Goal: Task Accomplishment & Management: Manage account settings

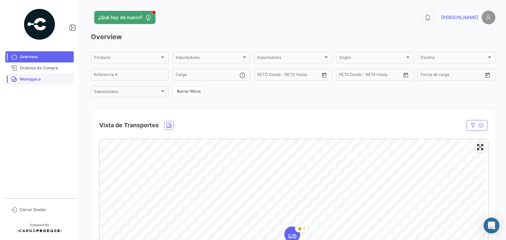
click at [35, 81] on span "Workspace" at bounding box center [45, 79] width 51 height 6
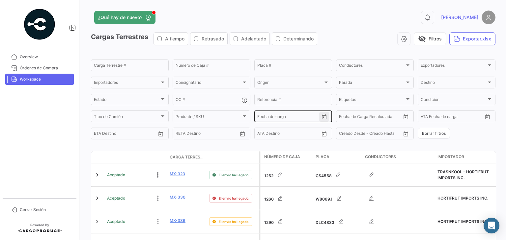
click at [322, 117] on icon "Open calendar" at bounding box center [324, 117] width 5 height 5
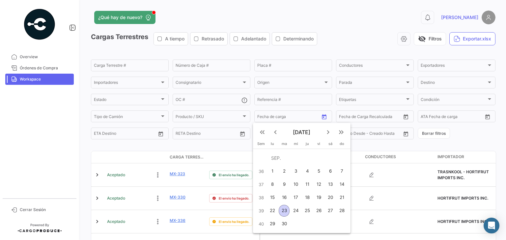
click at [285, 208] on div "23" at bounding box center [284, 211] width 11 height 12
type input "[DATE]"
click at [285, 208] on div "23" at bounding box center [284, 211] width 11 height 12
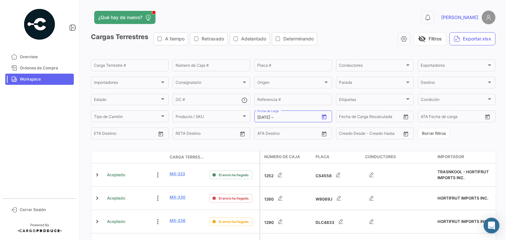
type input "[DATE]"
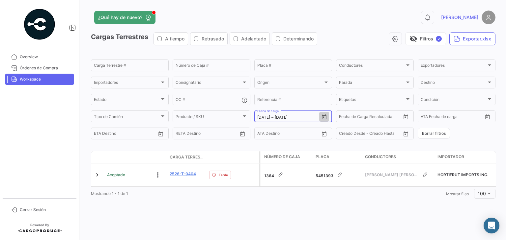
click at [323, 118] on icon "Open calendar" at bounding box center [324, 117] width 5 height 5
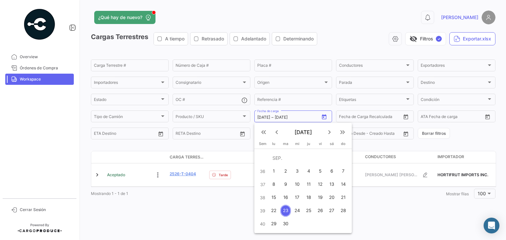
click at [278, 213] on div "22" at bounding box center [274, 211] width 10 height 12
type input "[DATE]"
click at [278, 213] on div "22" at bounding box center [274, 211] width 10 height 12
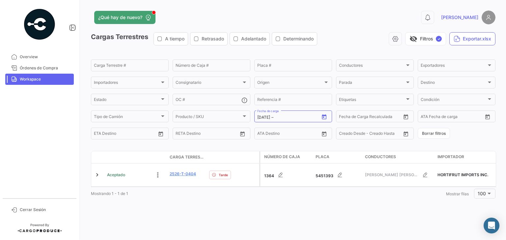
type input "[DATE]"
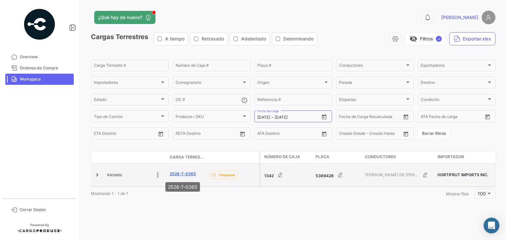
click at [184, 176] on link "2526-T-0365" at bounding box center [183, 174] width 26 height 6
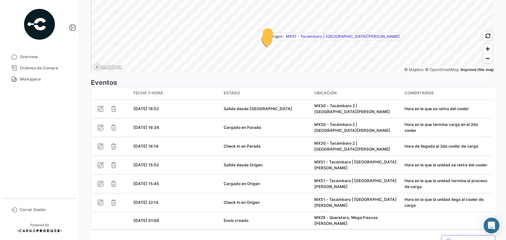
scroll to position [545, 0]
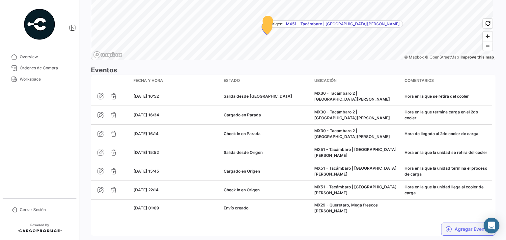
click at [449, 229] on button "Agregar Eventos" at bounding box center [468, 229] width 54 height 13
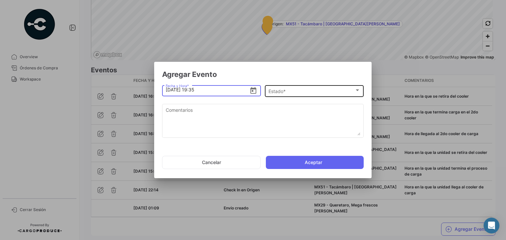
click at [292, 93] on div "Estado *" at bounding box center [311, 92] width 86 height 6
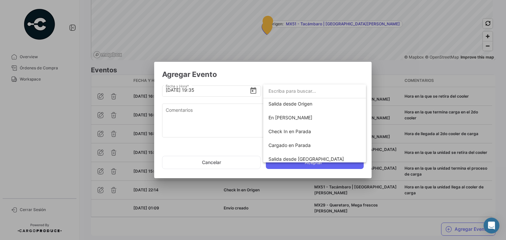
scroll to position [43, 0]
click at [297, 129] on span "Check In en Parada" at bounding box center [289, 131] width 42 height 6
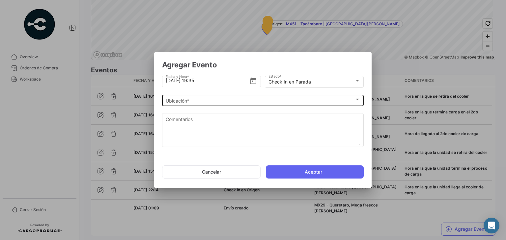
click at [224, 104] on div "Ubicación * Ubicación *" at bounding box center [263, 100] width 195 height 13
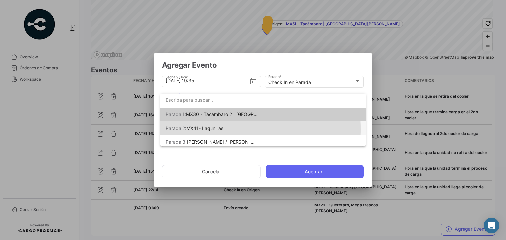
click at [217, 129] on span "MX41- Lagunillas" at bounding box center [204, 128] width 37 height 6
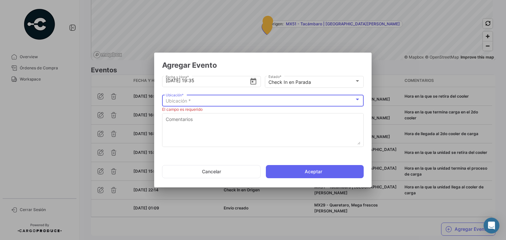
scroll to position [0, 0]
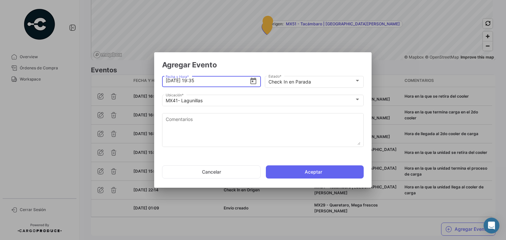
click at [204, 84] on input "[DATE] 19:35" at bounding box center [208, 80] width 84 height 23
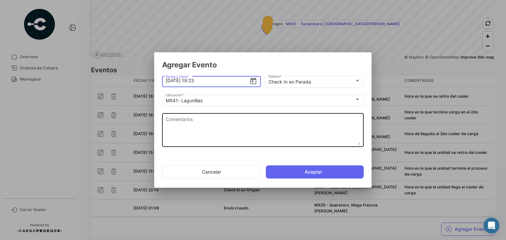
type input "[DATE] 19:23"
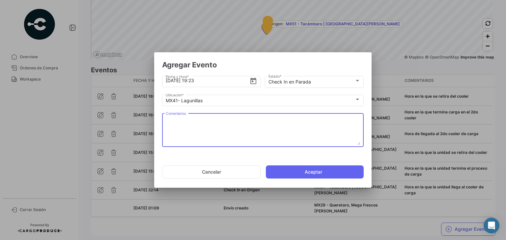
click at [217, 120] on textarea "Comentarios" at bounding box center [263, 130] width 195 height 29
paste textarea "Hora de llegada al 3er cooler de carga"
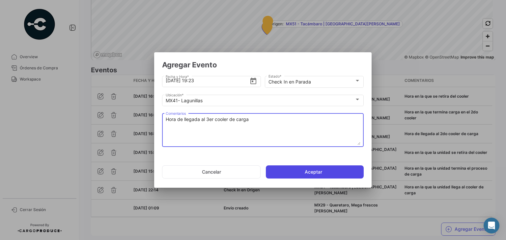
type textarea "Hora de llegada al 3er cooler de carga"
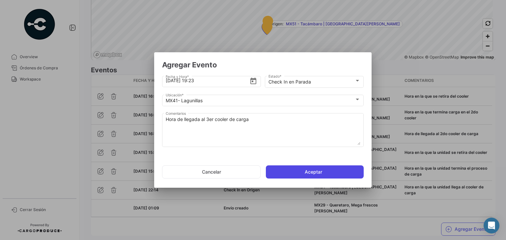
click at [290, 169] on button "Aceptar" at bounding box center [315, 172] width 98 height 13
